Goal: Task Accomplishment & Management: Manage account settings

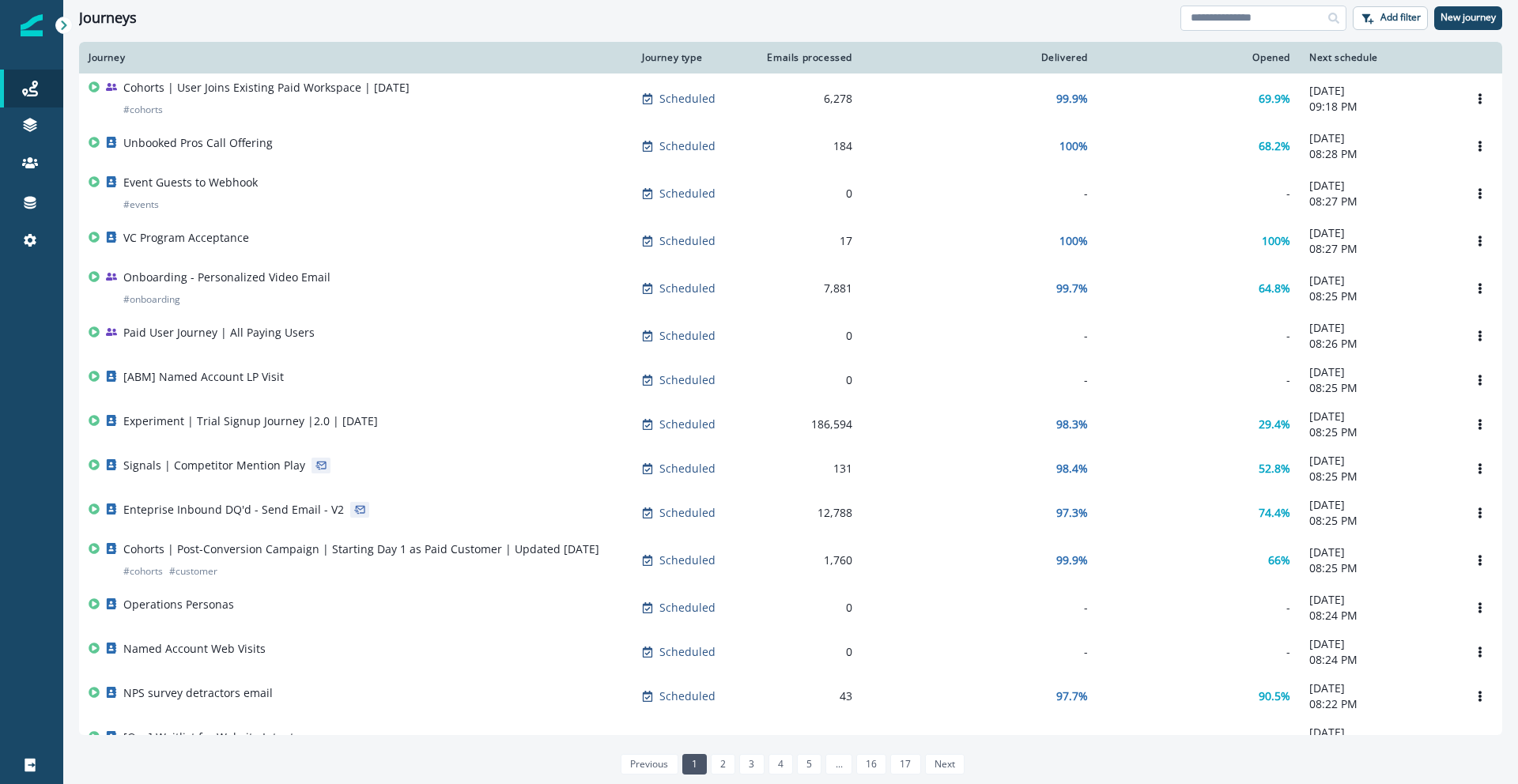
click at [1195, 22] on input at bounding box center [1263, 18] width 166 height 26
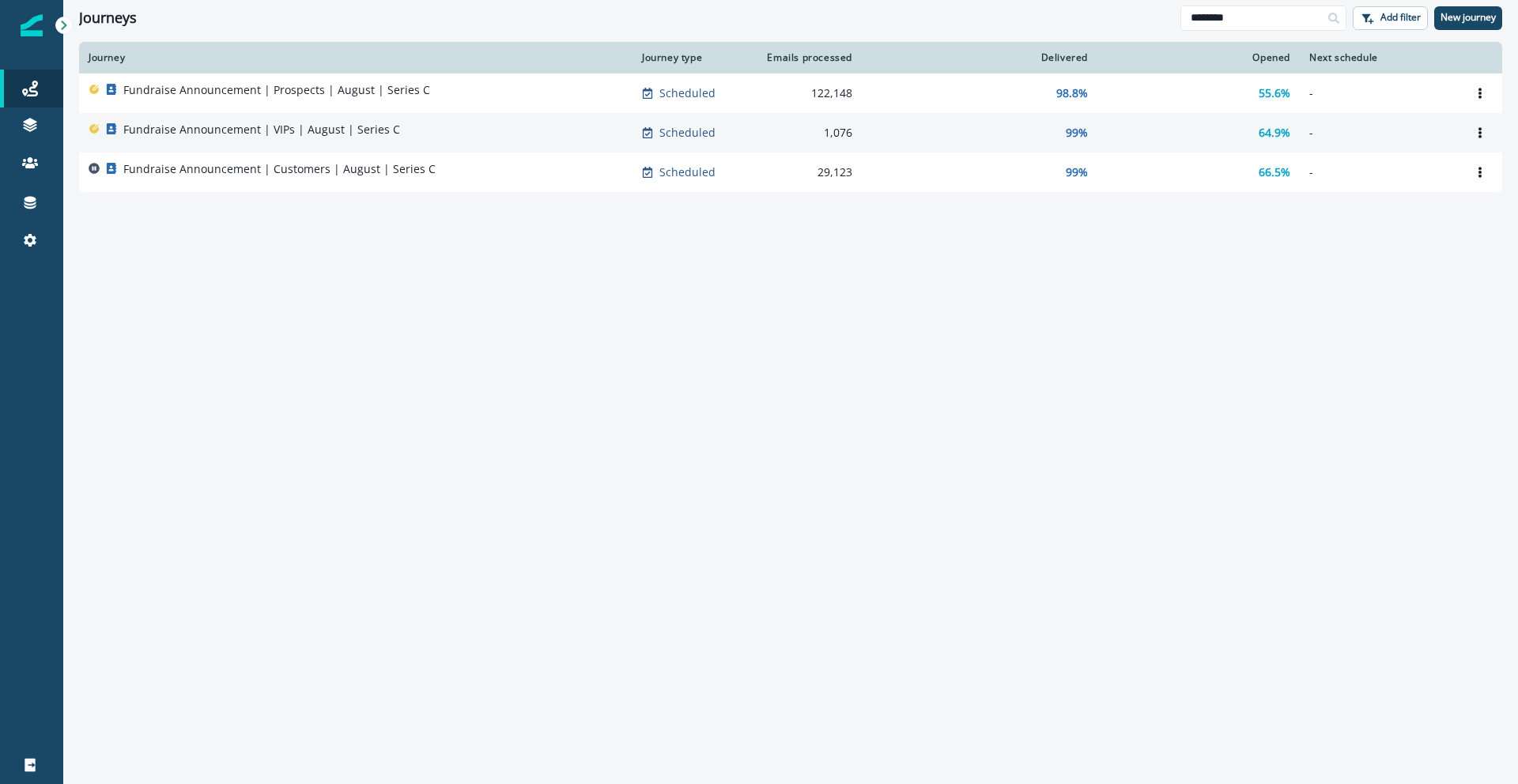
type input "********"
click at [508, 145] on td "Fundraise Announcement | VIPs | August | Series C" at bounding box center [355, 133] width 553 height 40
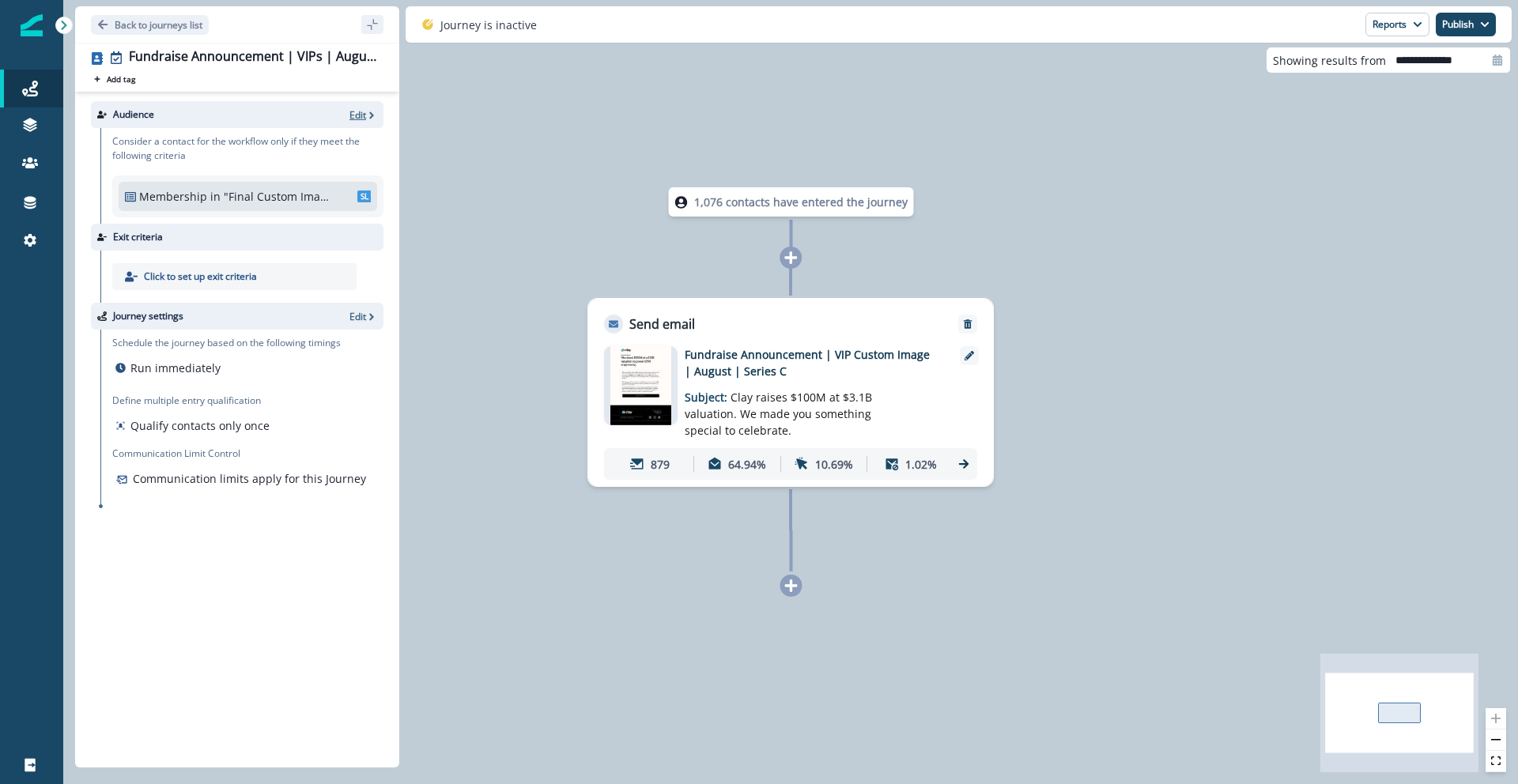
click at [363, 117] on p "Edit" at bounding box center [358, 115] width 17 height 14
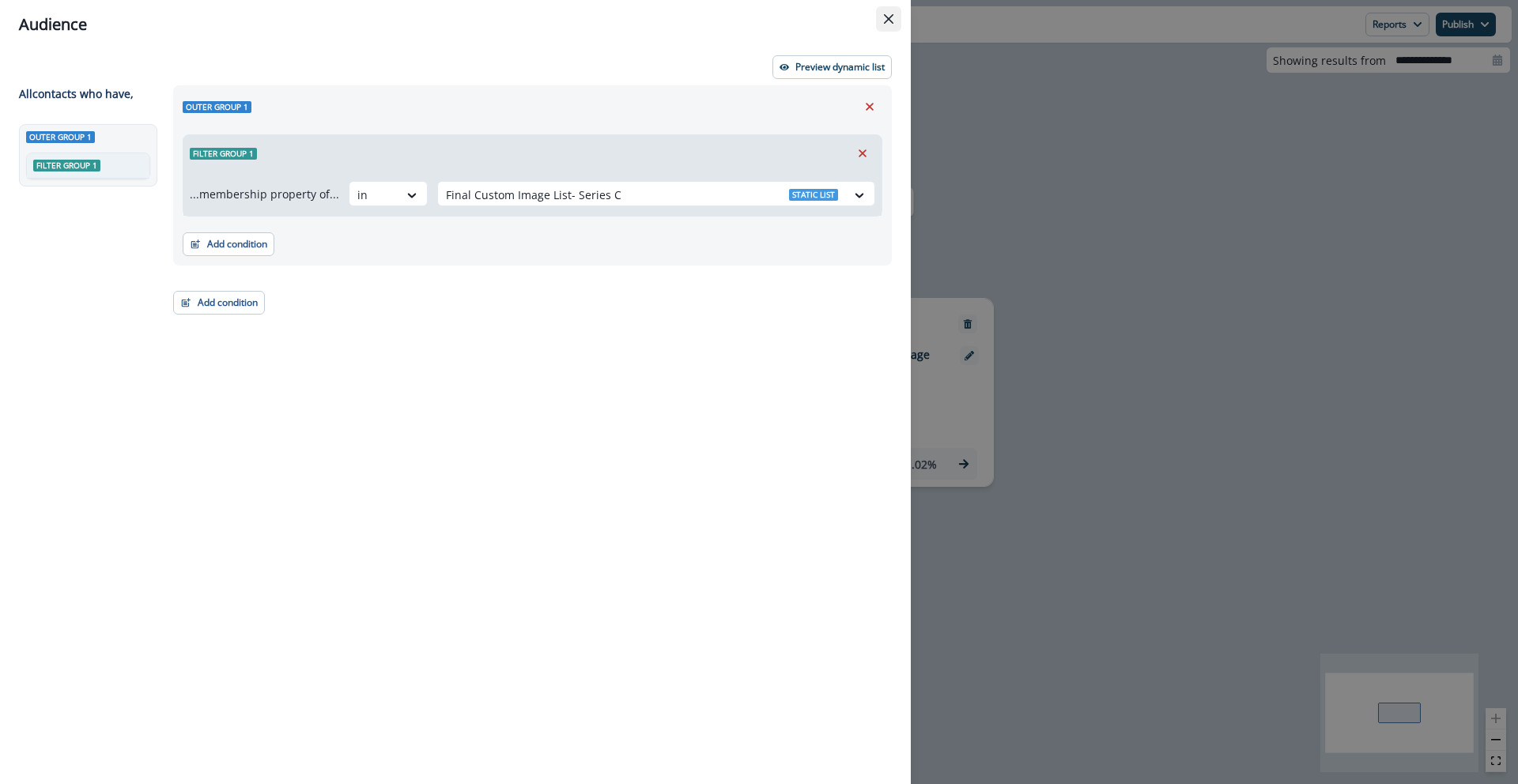
click at [884, 10] on button "Close" at bounding box center [889, 19] width 26 height 26
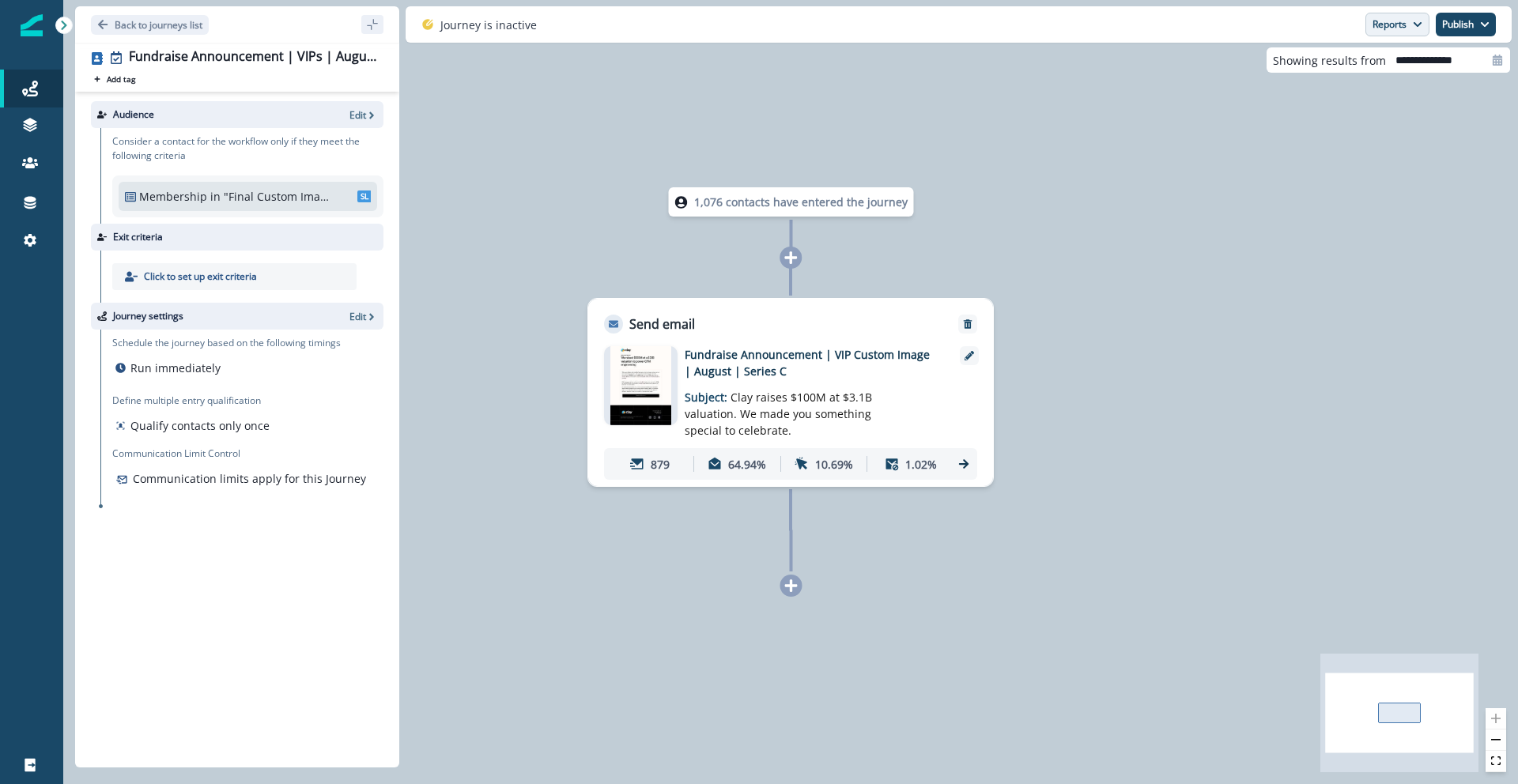
click at [1195, 19] on button "Reports" at bounding box center [1397, 25] width 64 height 24
click at [1195, 59] on button "Email Report" at bounding box center [1338, 64] width 179 height 29
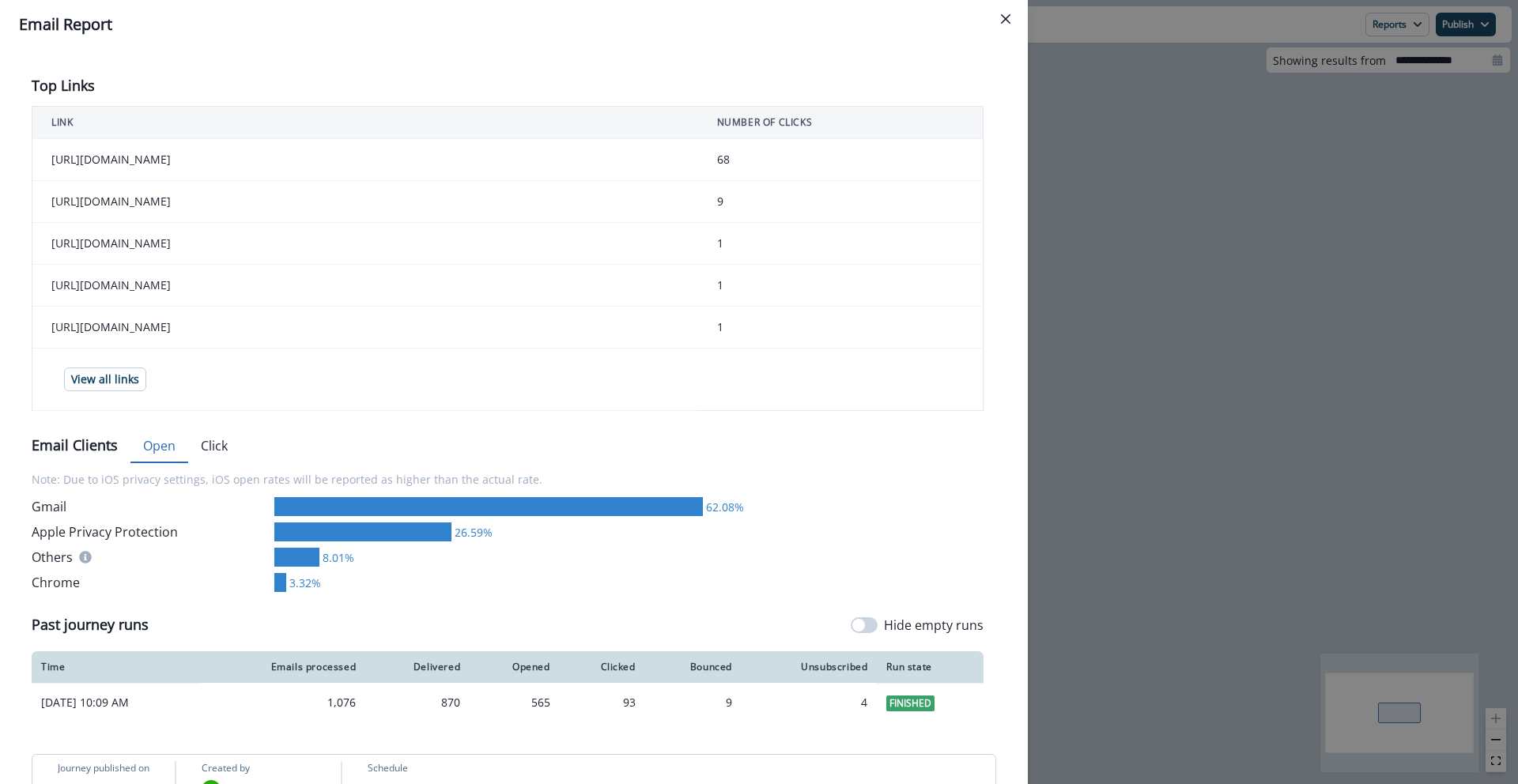
scroll to position [592, 0]
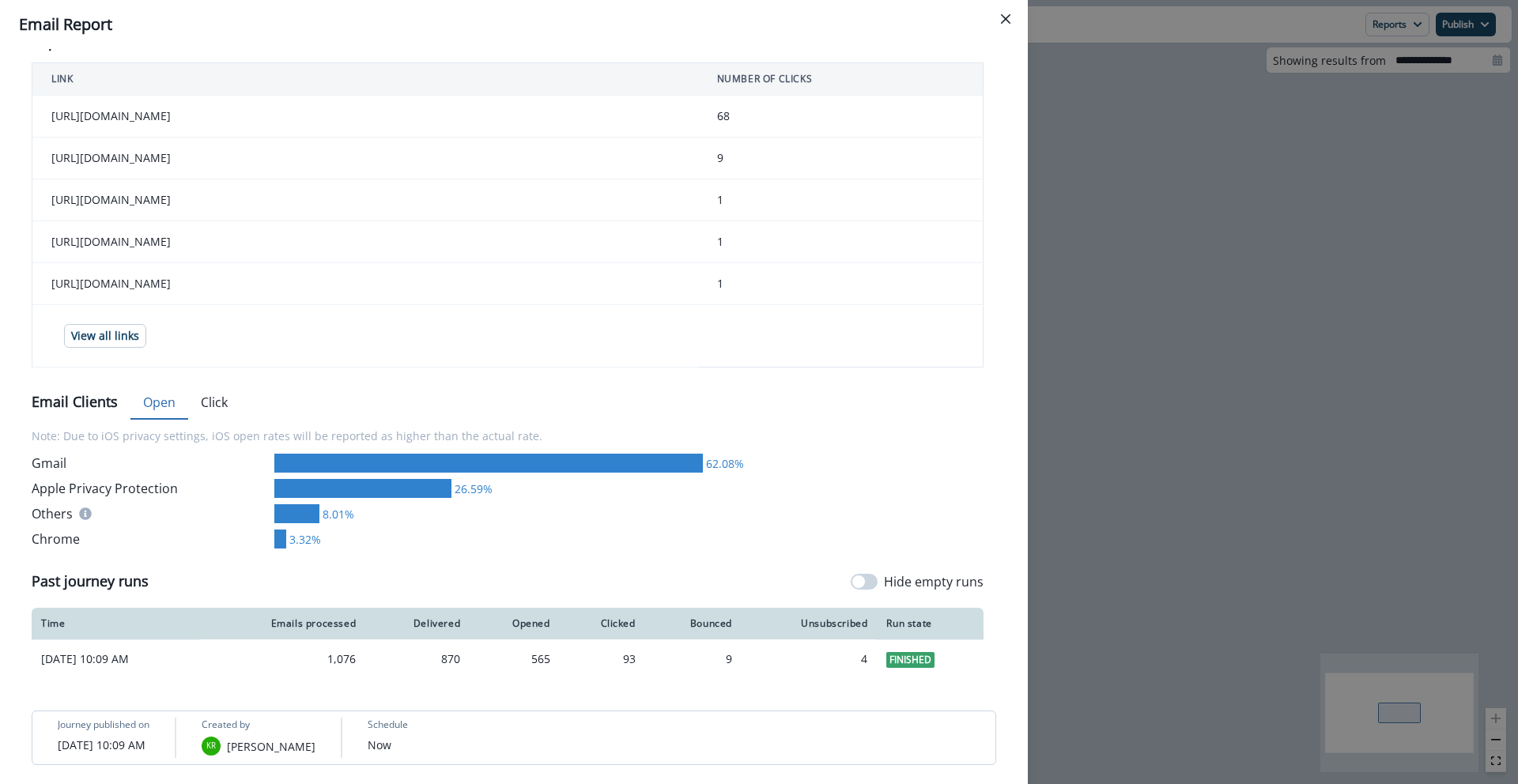
click at [1195, 398] on div "**********" at bounding box center [759, 392] width 1518 height 784
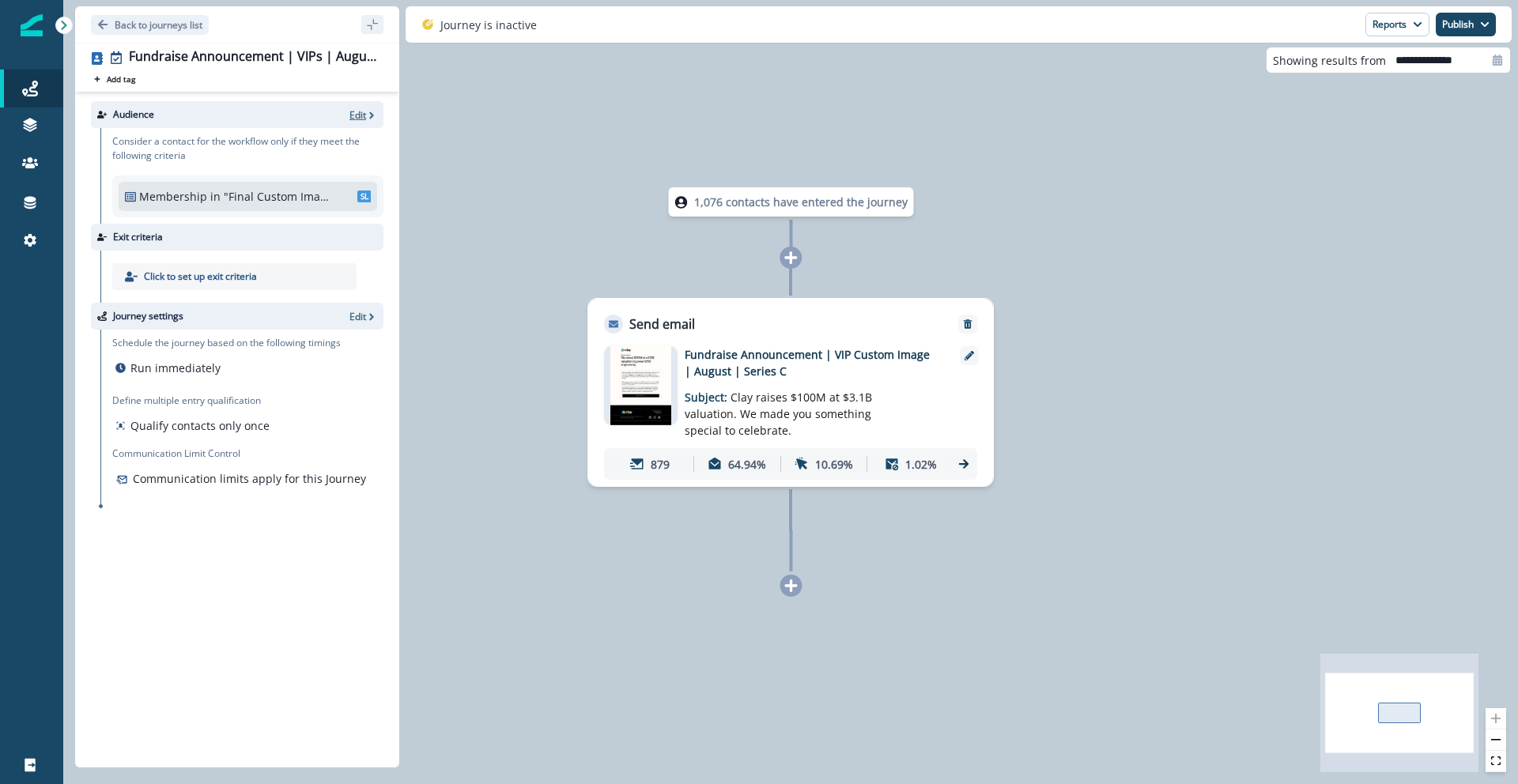
click at [358, 109] on p "Edit" at bounding box center [358, 115] width 17 height 14
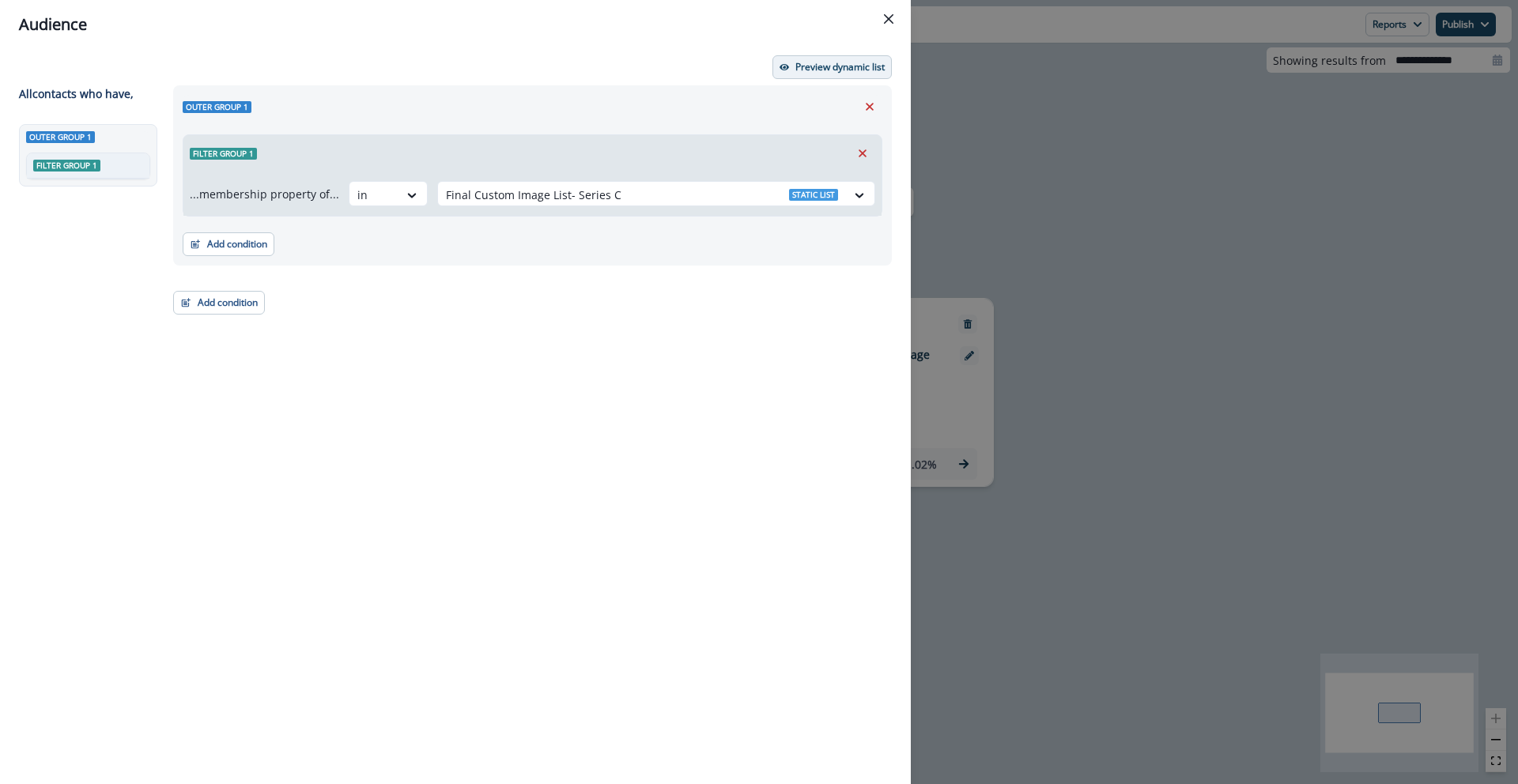
click at [815, 65] on p "Preview dynamic list" at bounding box center [840, 67] width 89 height 11
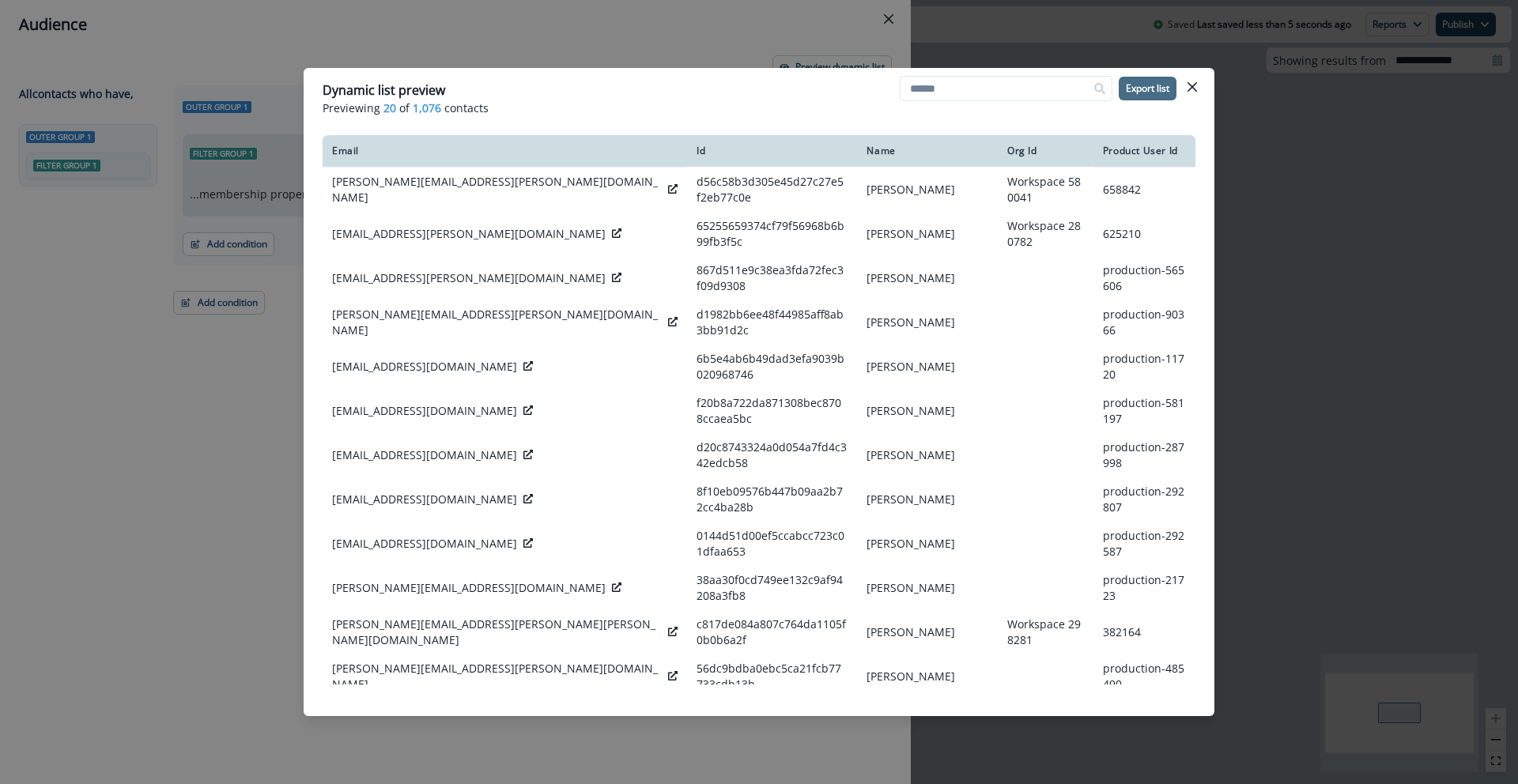
click at [1171, 87] on button "Export list" at bounding box center [1147, 89] width 57 height 24
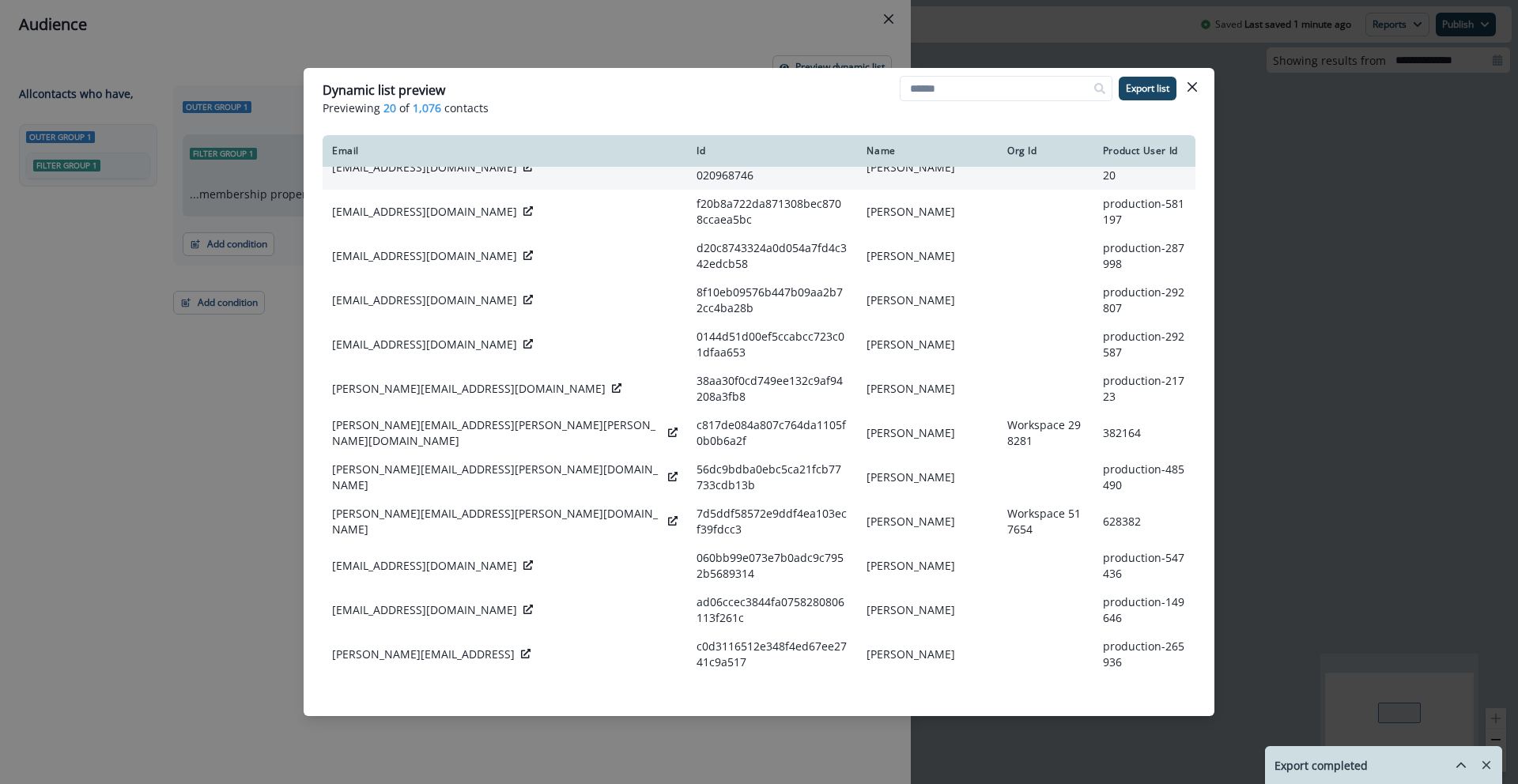
scroll to position [274, 0]
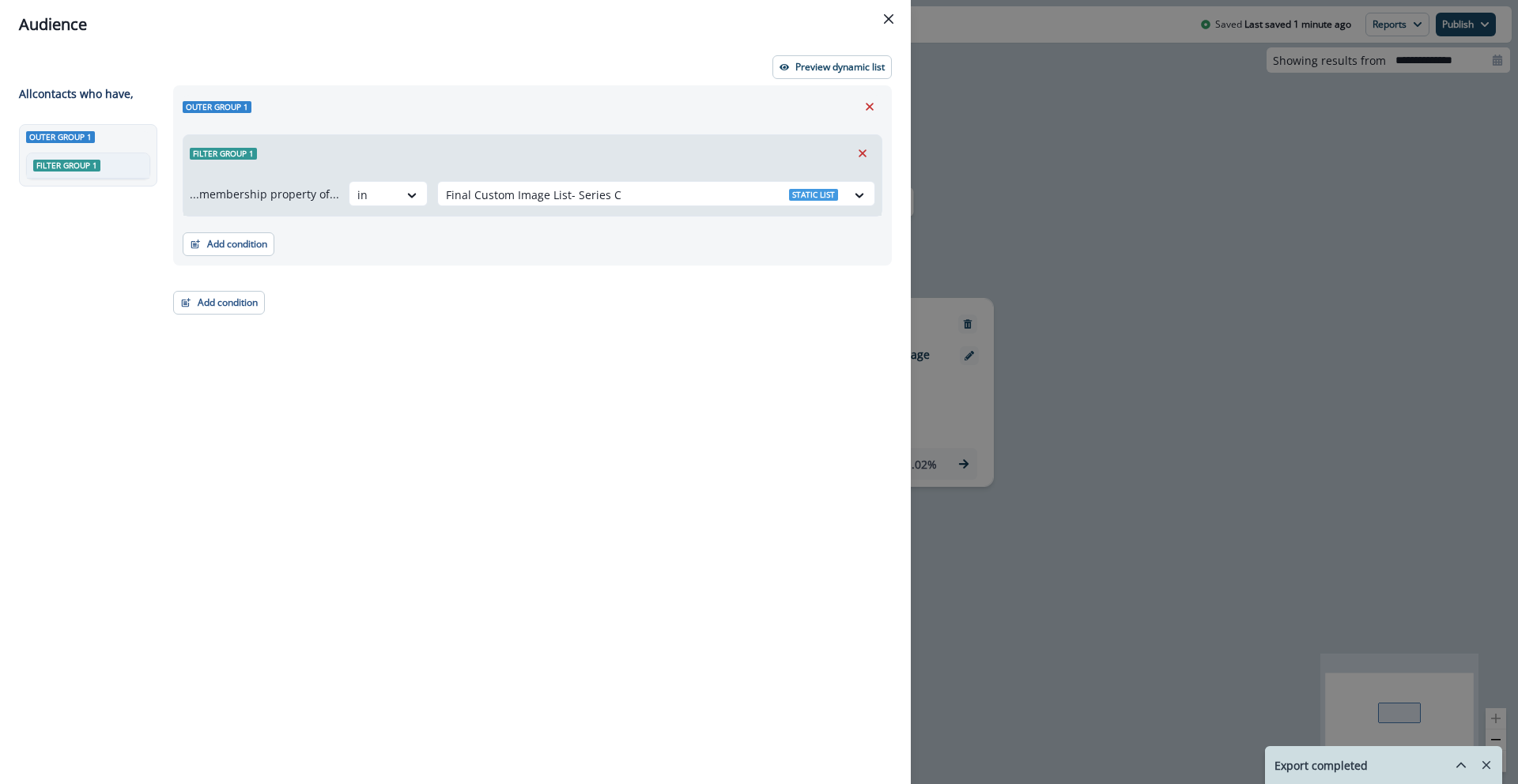
click at [1195, 211] on div "Audience Preview dynamic list All contact s who have, Outer group 1 Filter grou…" at bounding box center [759, 392] width 1518 height 784
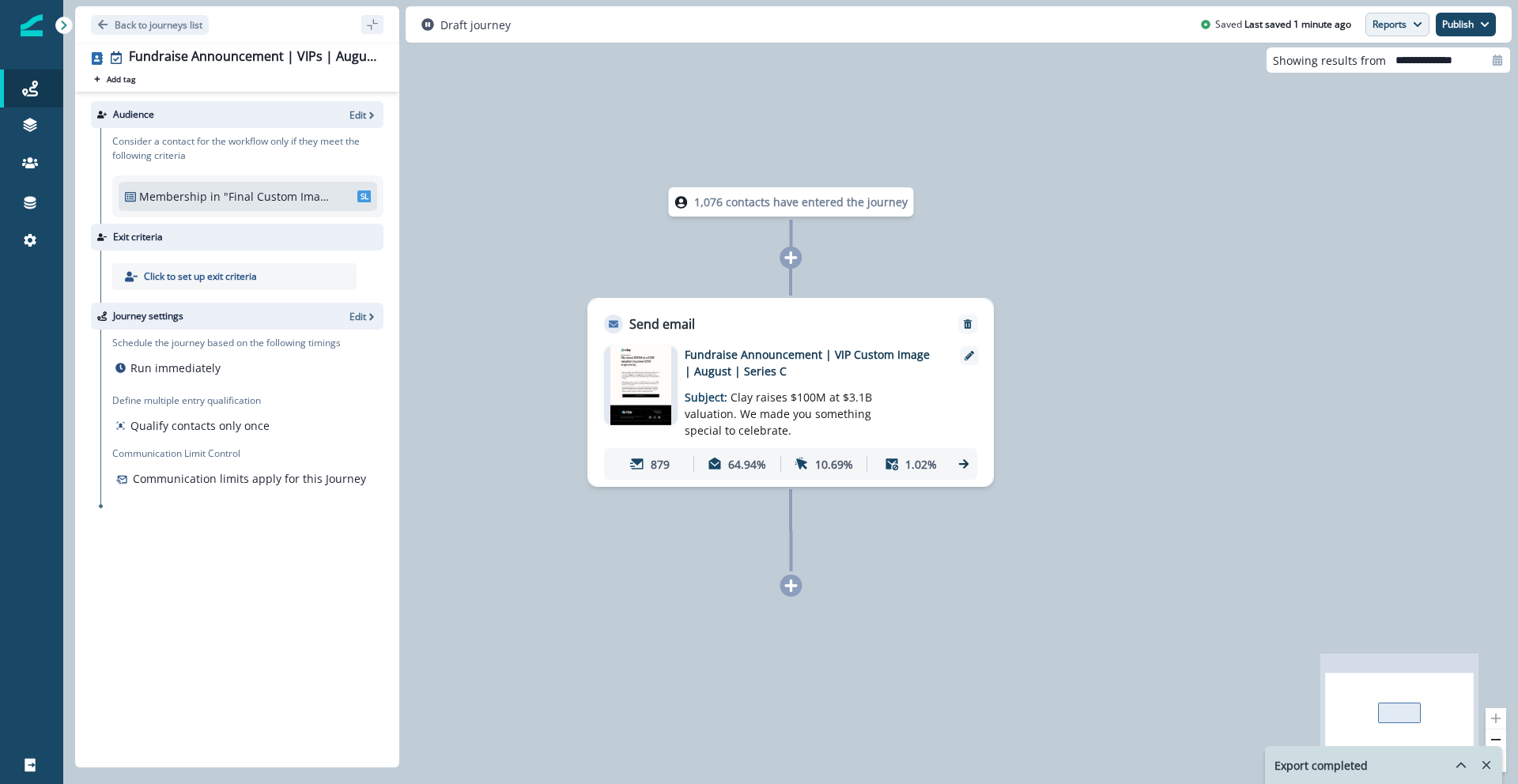
click at [1195, 25] on button "Reports" at bounding box center [1397, 25] width 64 height 24
click at [1195, 97] on p "Journey Member Report" at bounding box center [1346, 93] width 144 height 19
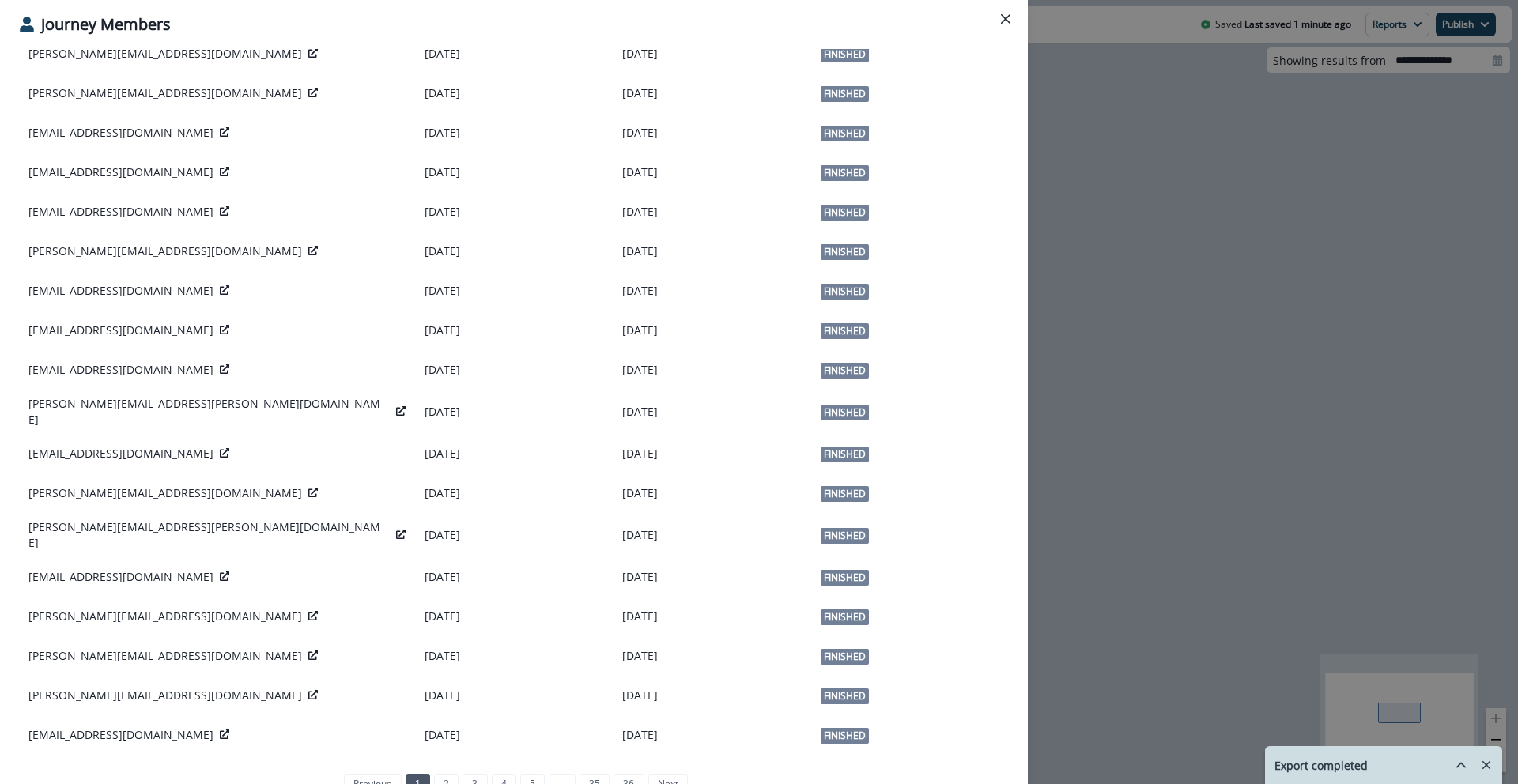
scroll to position [0, 0]
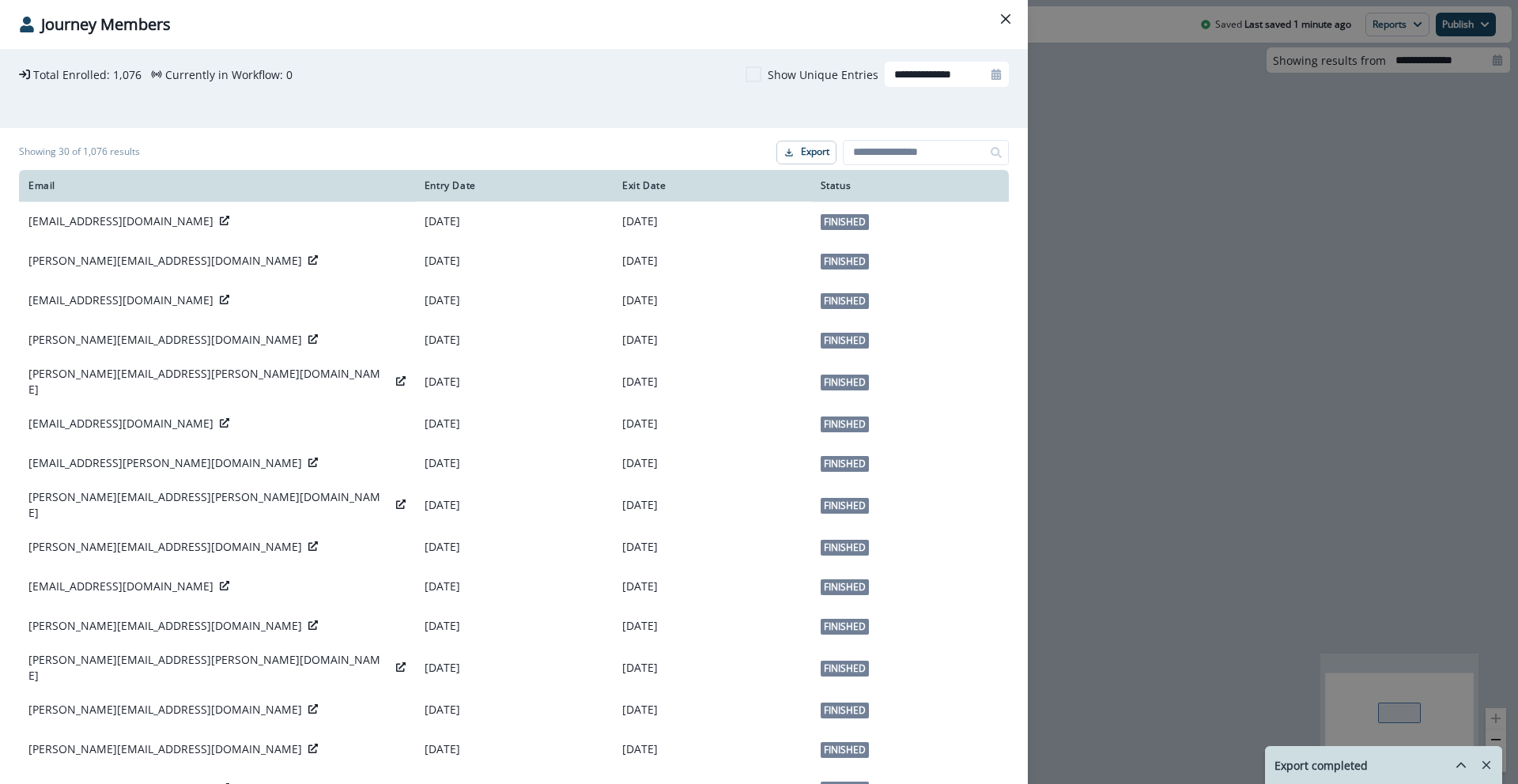
click at [796, 140] on div "Export" at bounding box center [892, 152] width 232 height 26
click at [801, 157] on p "Export" at bounding box center [815, 152] width 29 height 11
click at [1006, 20] on icon "Close" at bounding box center [1005, 19] width 10 height 10
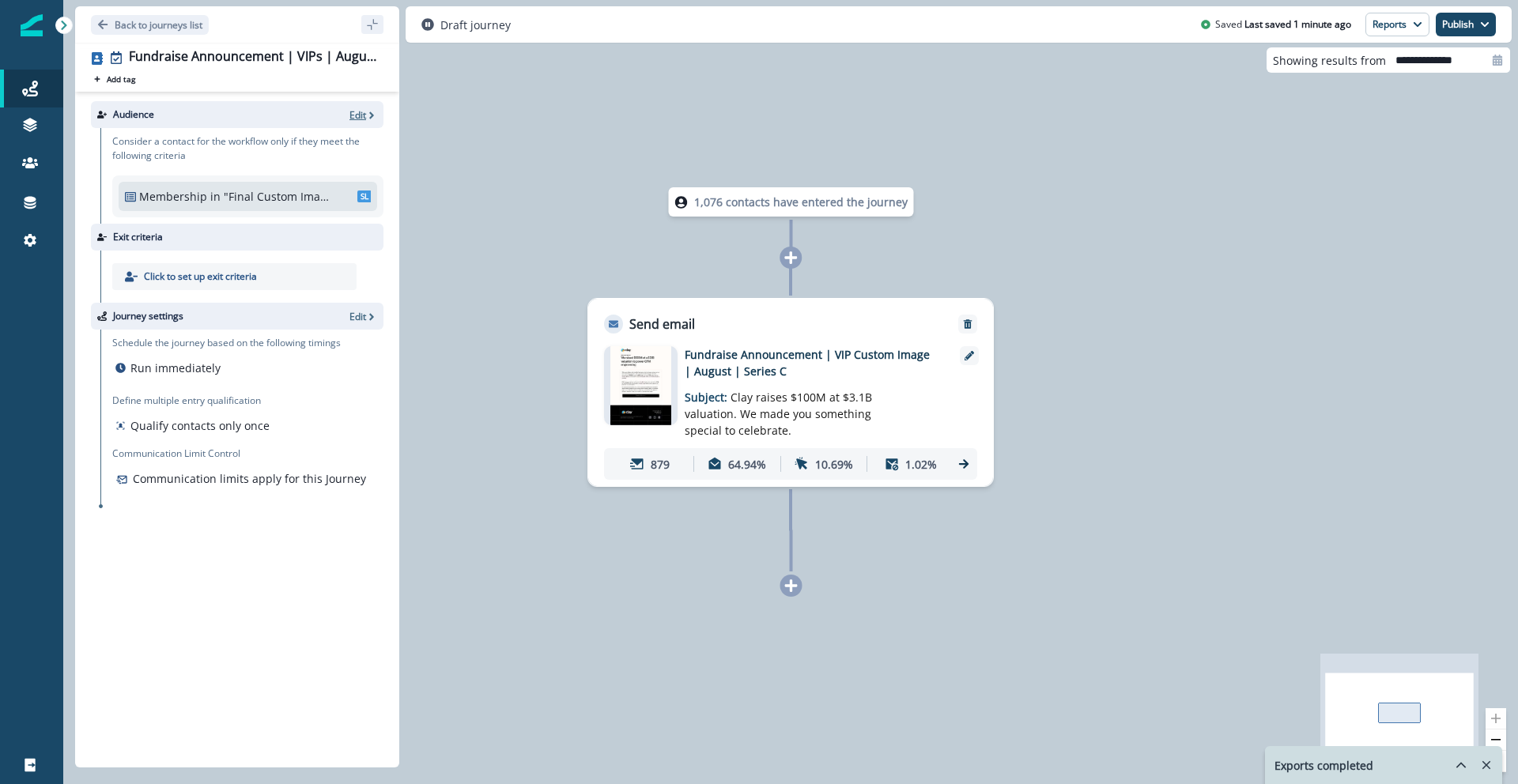
click at [367, 110] on icon "button" at bounding box center [371, 116] width 11 height 11
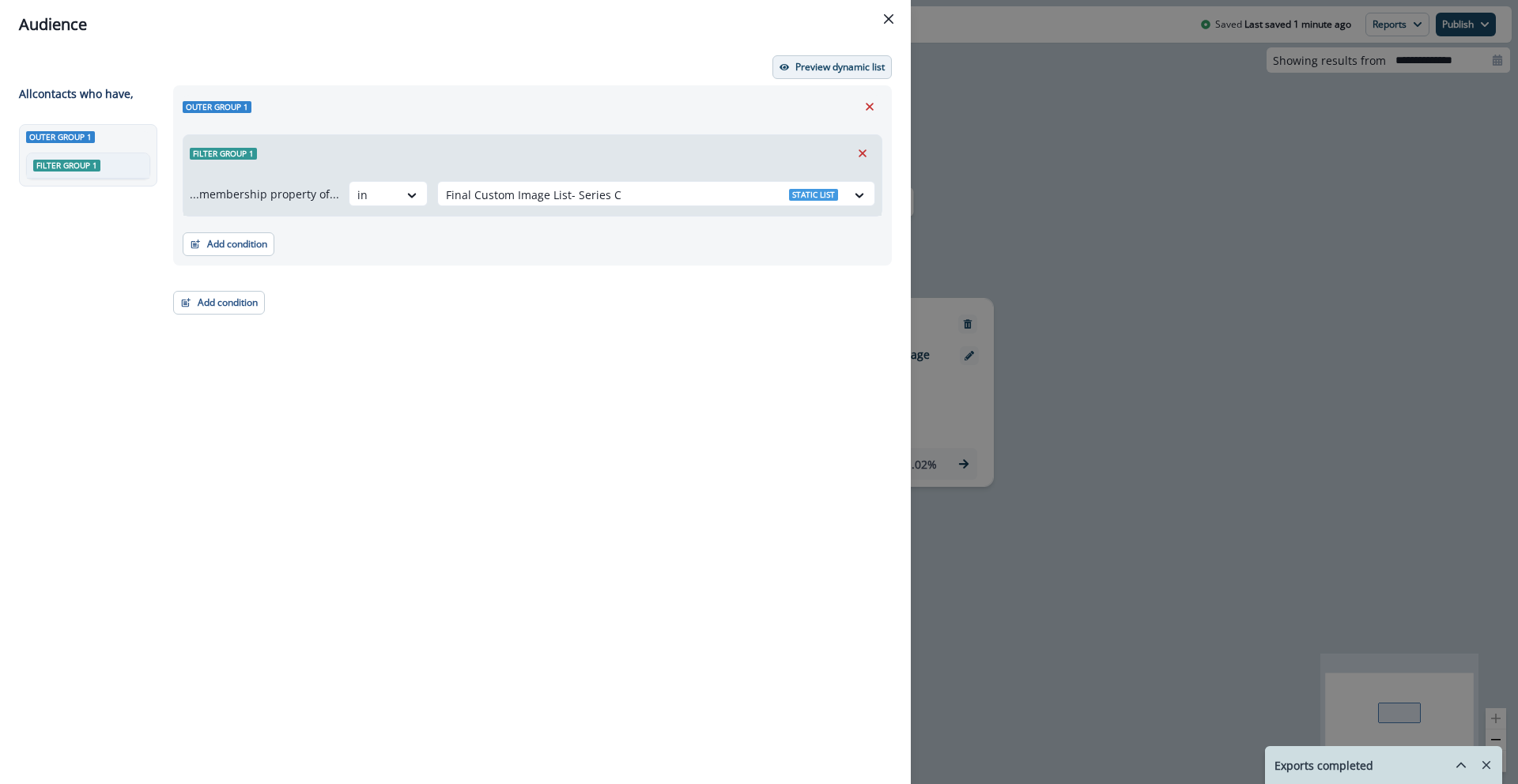
click at [815, 68] on p "Preview dynamic list" at bounding box center [840, 67] width 89 height 11
click at [1195, 126] on div "Audience Preview dynamic list All contact s who have, Outer group 1 Filter grou…" at bounding box center [759, 392] width 1518 height 784
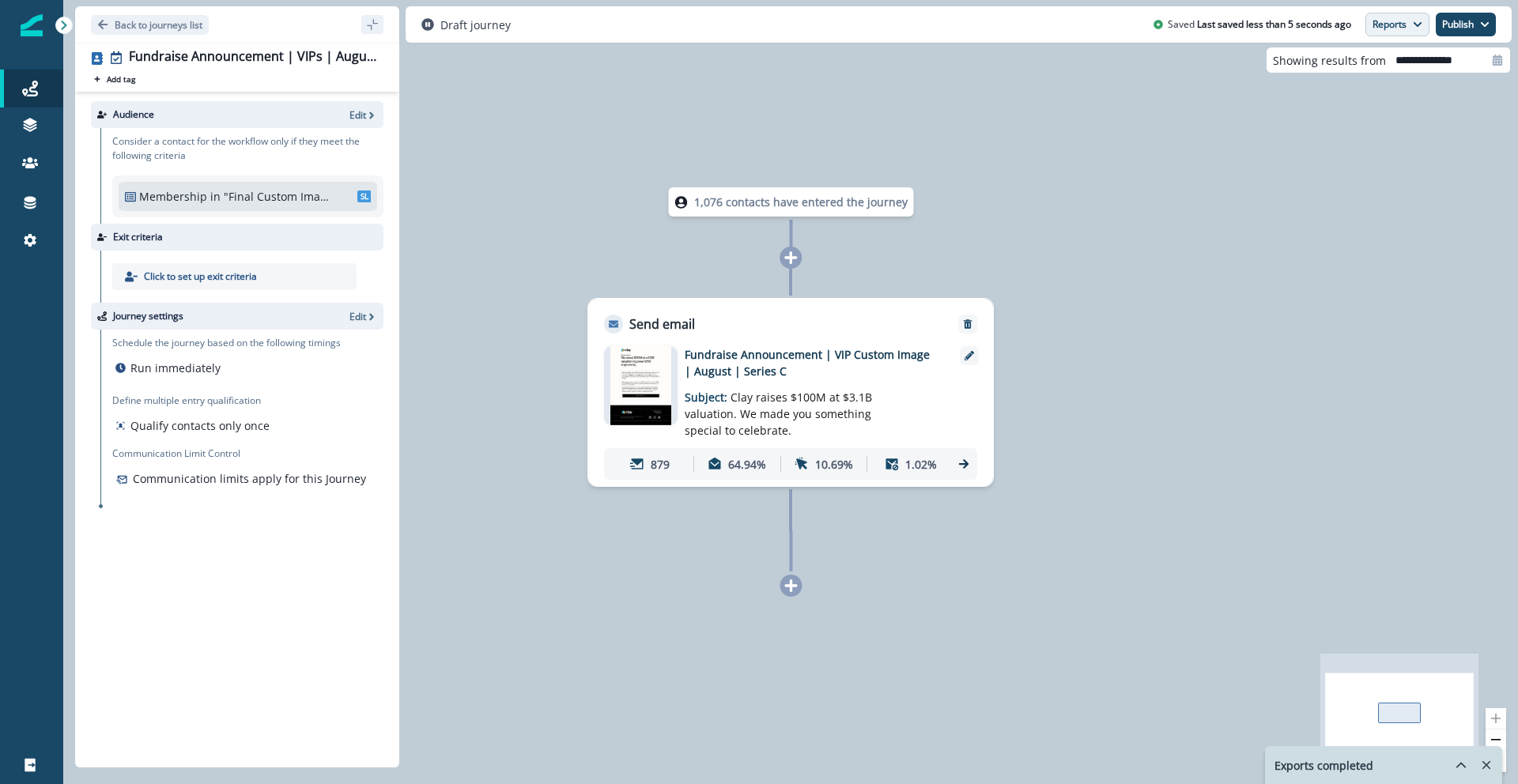
click at [1195, 26] on button "Reports" at bounding box center [1397, 25] width 64 height 24
click at [1195, 96] on p "Journey Member Report" at bounding box center [1346, 93] width 144 height 19
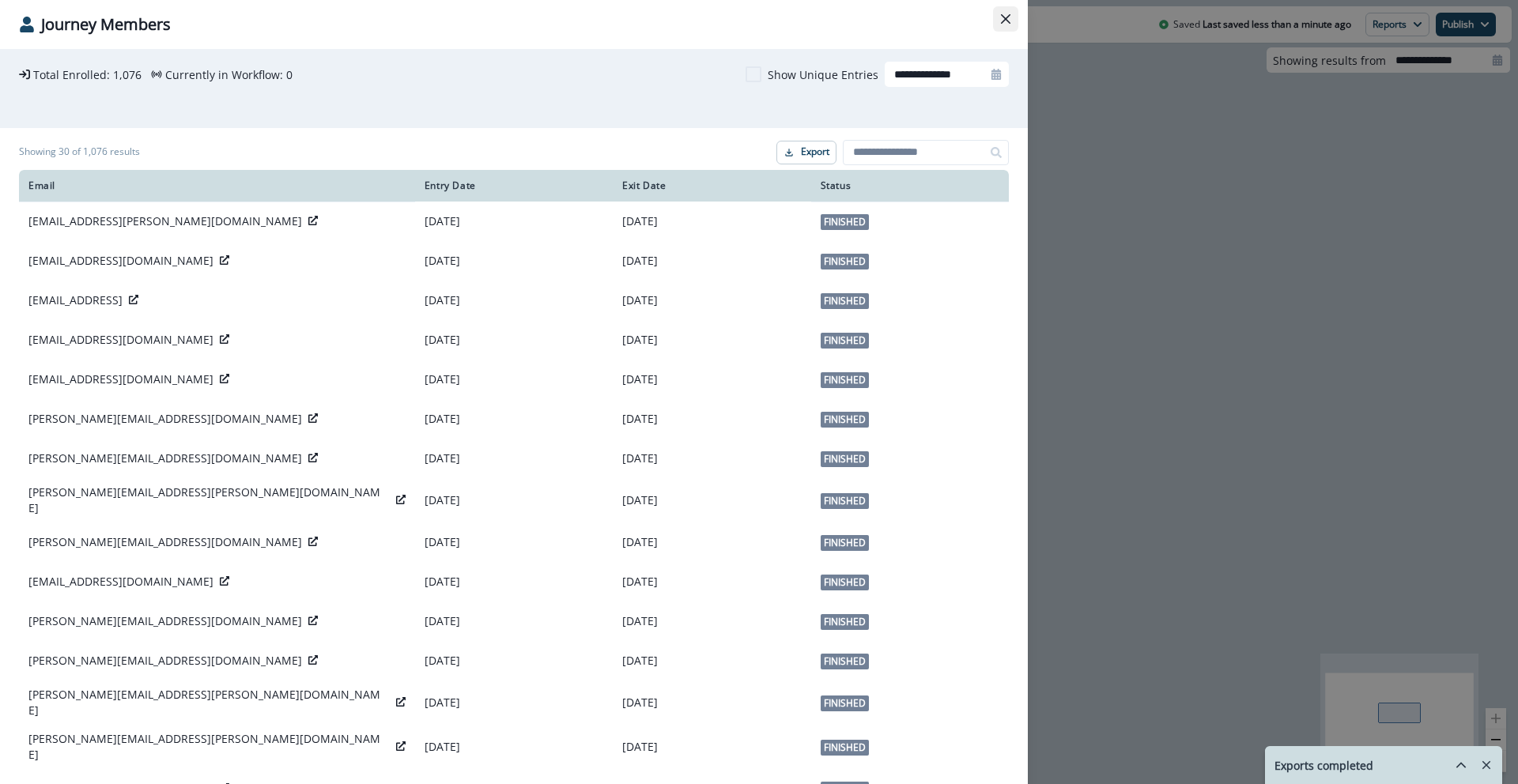
click at [994, 16] on button "Close" at bounding box center [1006, 19] width 26 height 26
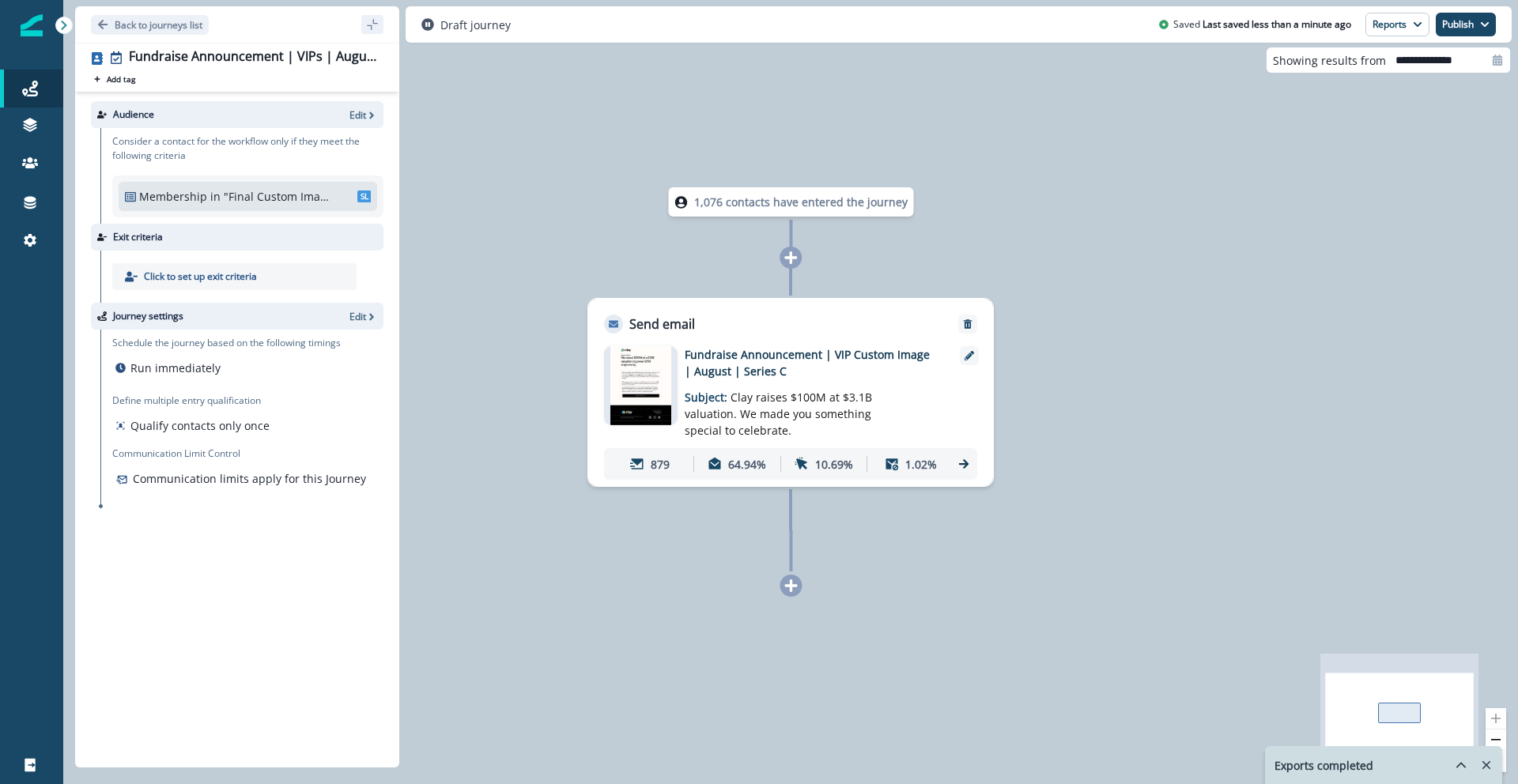
click at [960, 468] on icon at bounding box center [964, 464] width 14 height 14
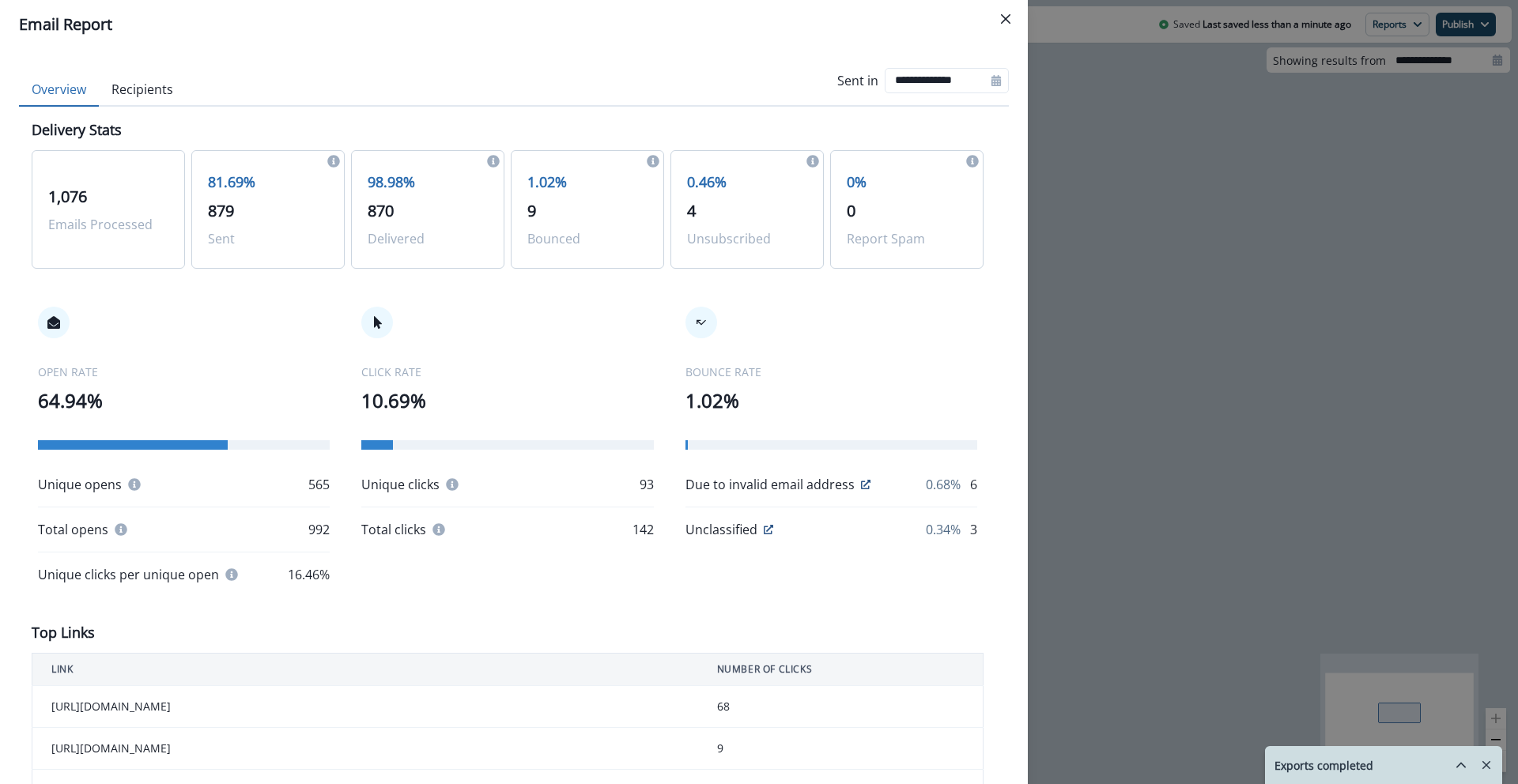
click at [133, 93] on button "Recipients" at bounding box center [142, 90] width 87 height 34
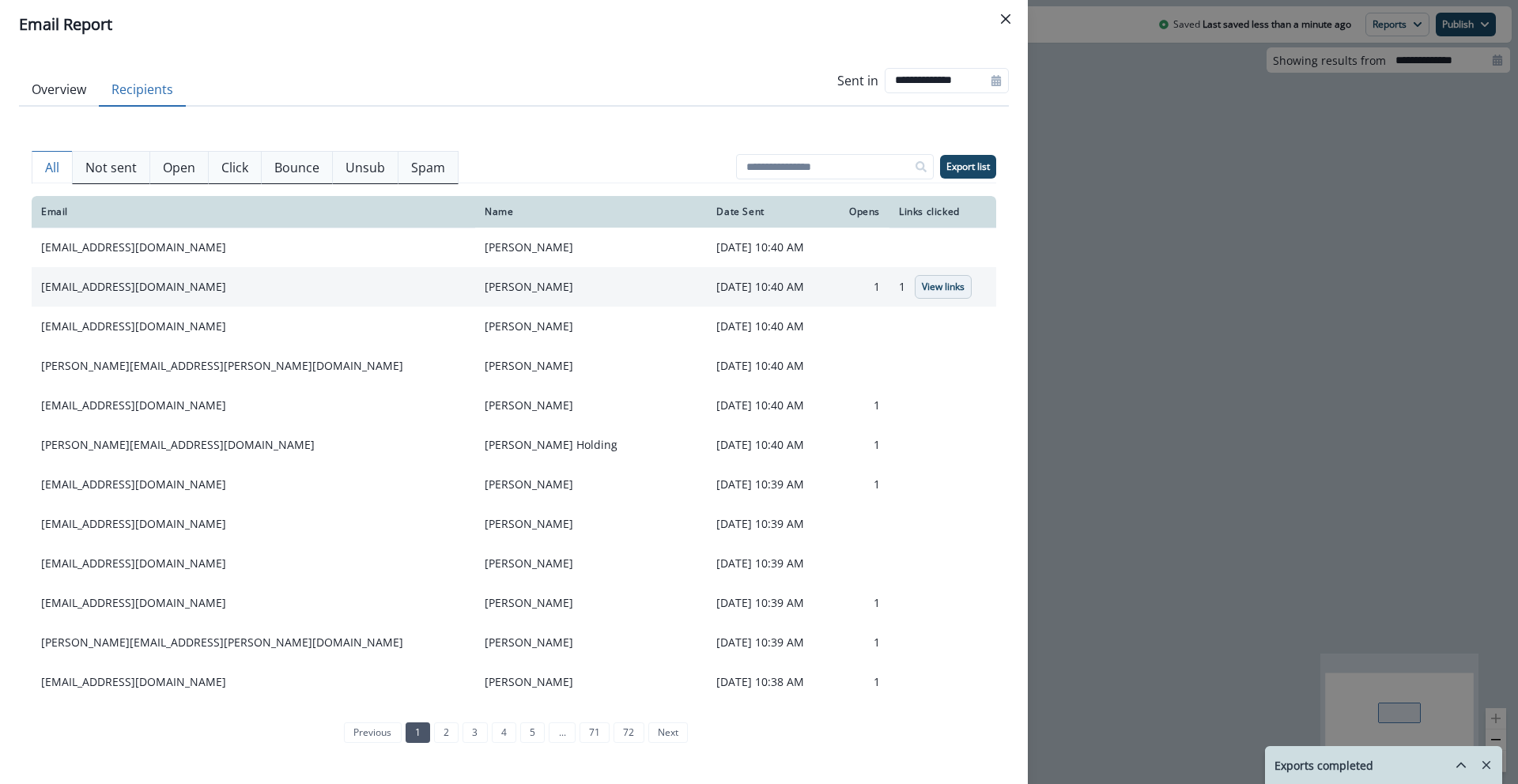
scroll to position [118, 0]
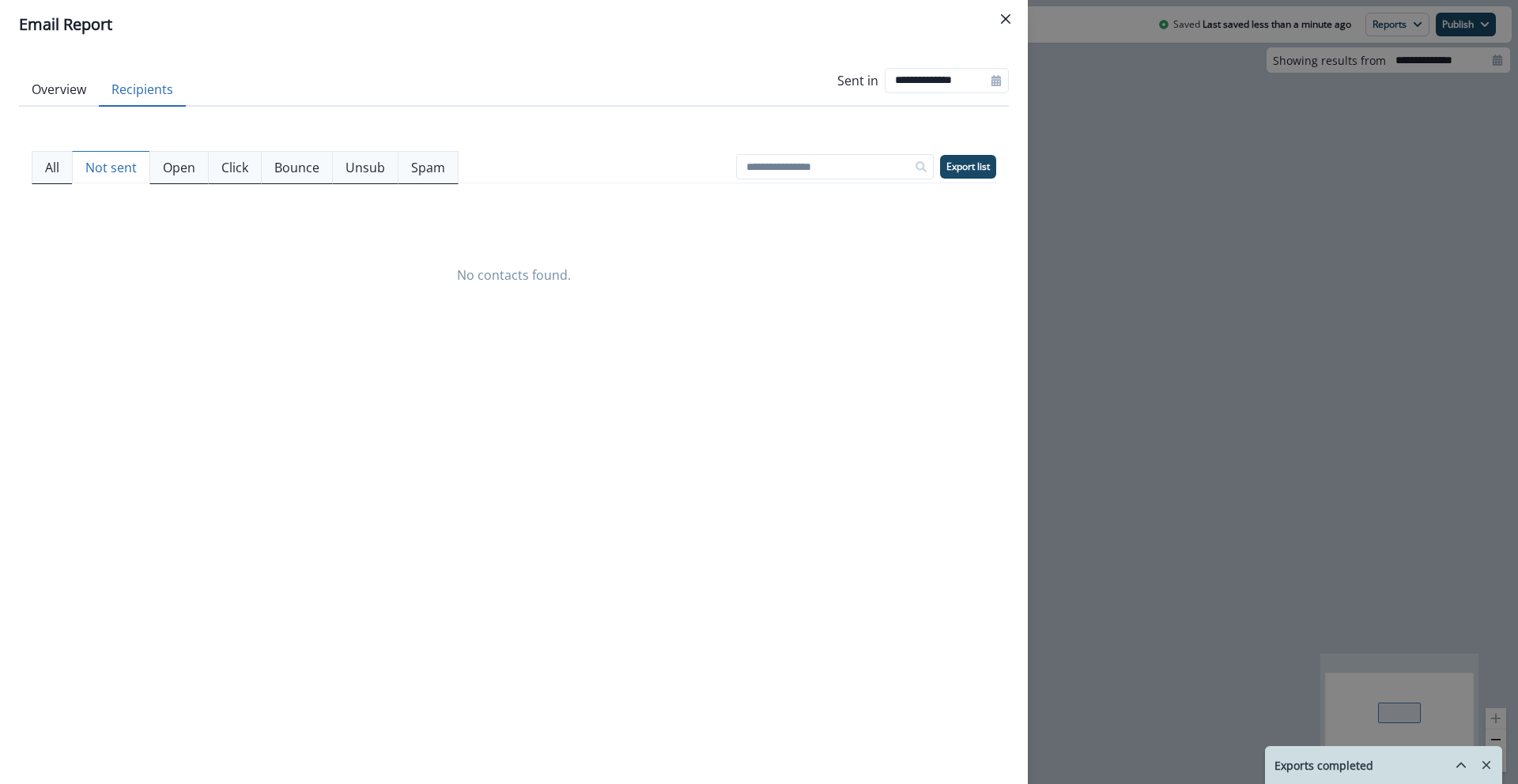
click at [102, 159] on p "Not sent" at bounding box center [111, 168] width 51 height 19
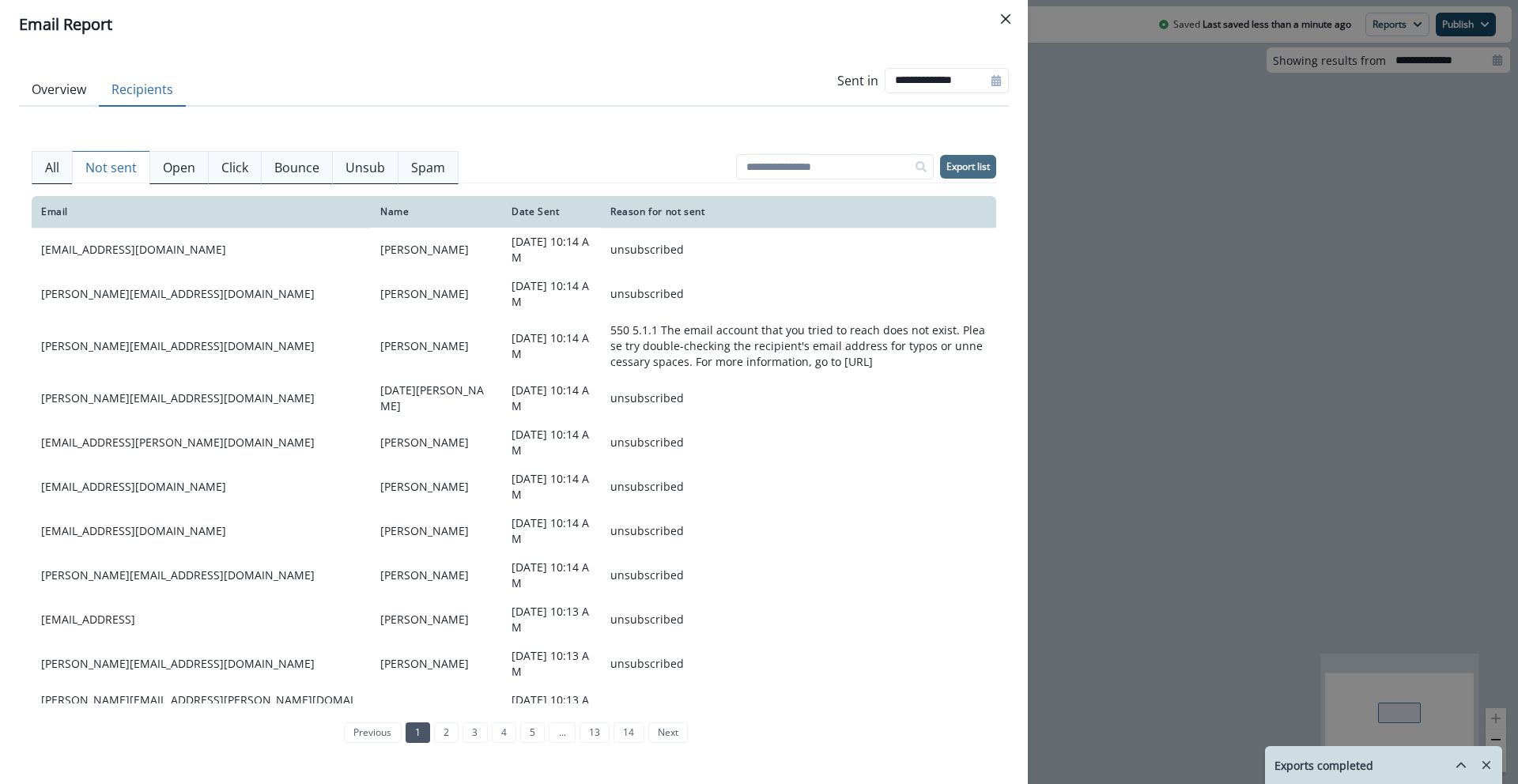
click at [972, 163] on p "Export list" at bounding box center [968, 167] width 43 height 11
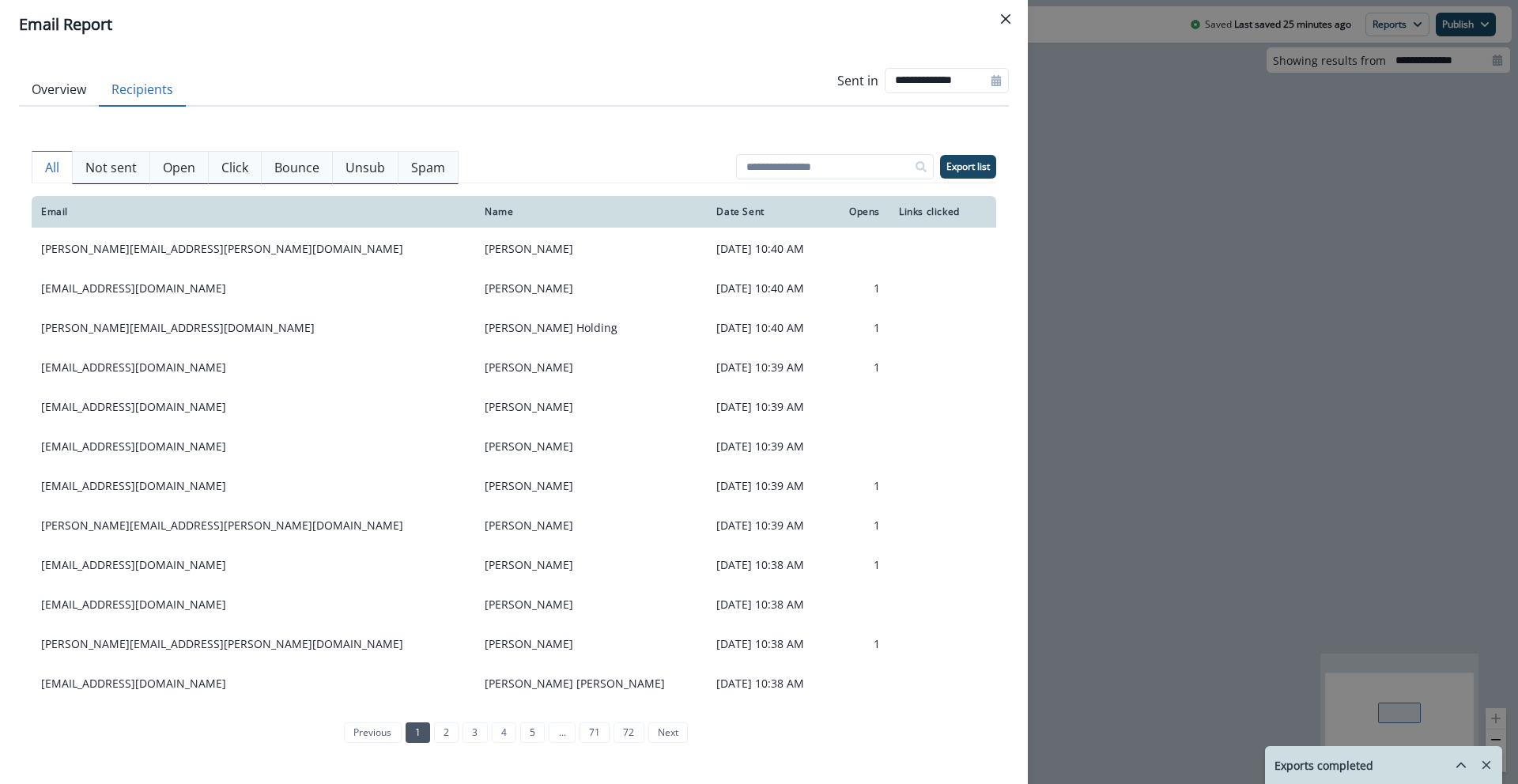
click at [60, 170] on button "All" at bounding box center [52, 168] width 41 height 34
